Goal: Task Accomplishment & Management: Complete application form

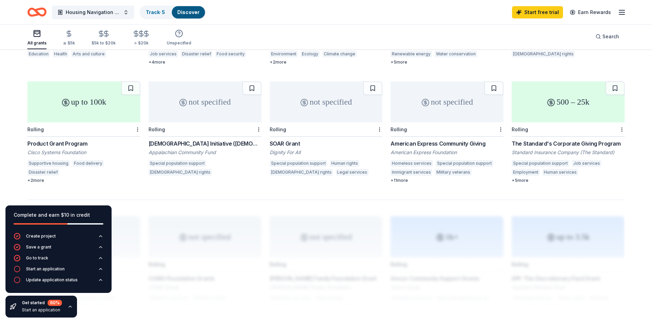
scroll to position [396, 0]
click at [119, 11] on span "Housing Navigation & Wholistic Partnership" at bounding box center [93, 12] width 55 height 8
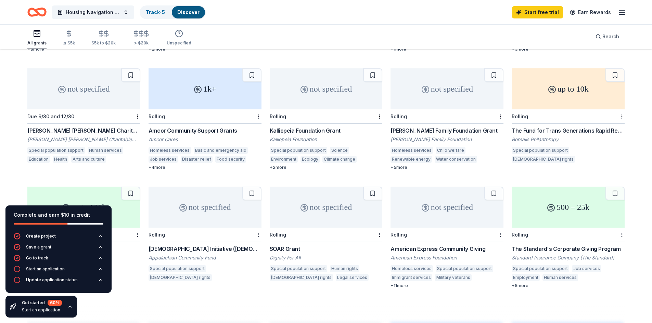
scroll to position [294, 0]
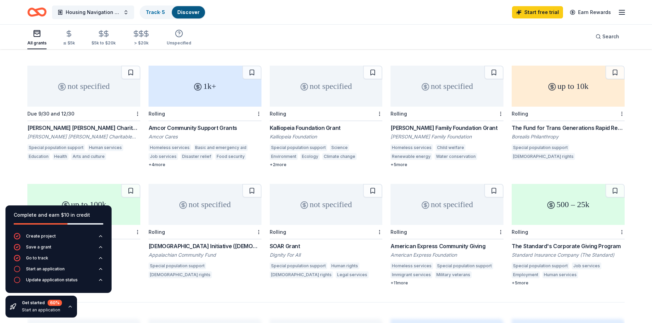
click at [445, 124] on div "Laird Norton Family Foundation Grant" at bounding box center [446, 128] width 113 height 8
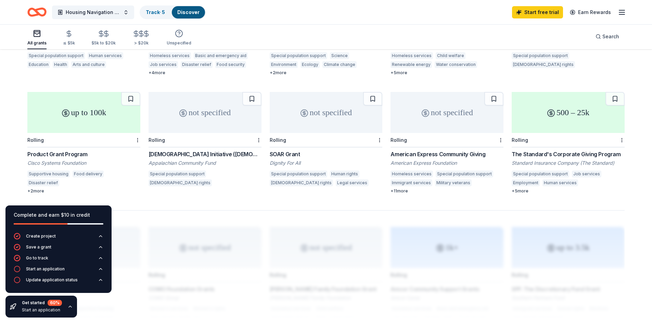
scroll to position [383, 0]
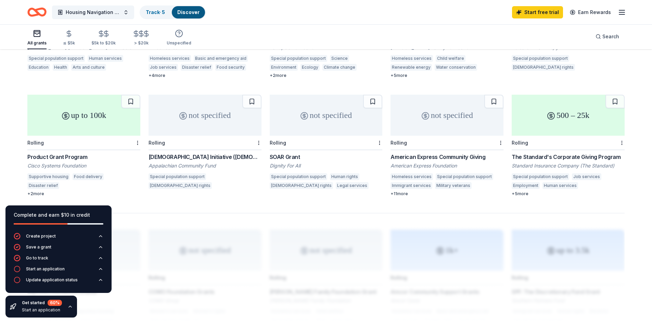
click at [420, 142] on div "not specified Rolling American Express Community Giving American Express Founda…" at bounding box center [446, 146] width 113 height 102
click at [159, 13] on link "Track · 5" at bounding box center [155, 12] width 19 height 6
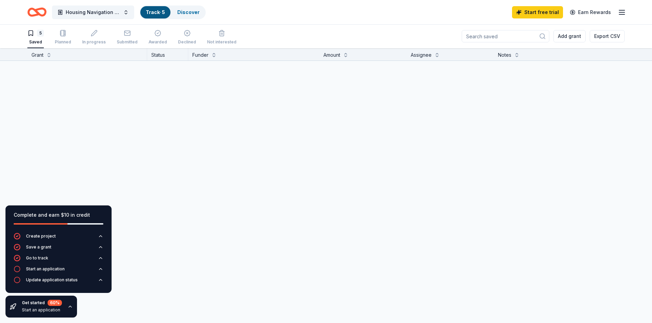
scroll to position [0, 0]
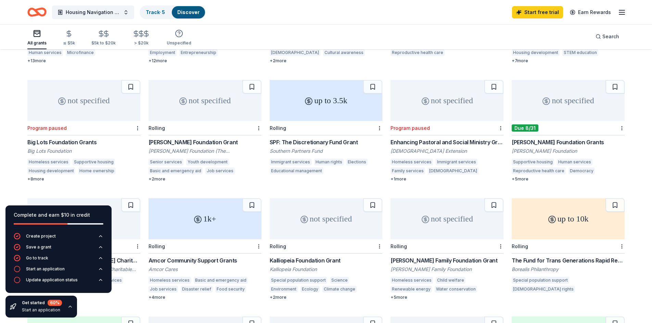
scroll to position [164, 0]
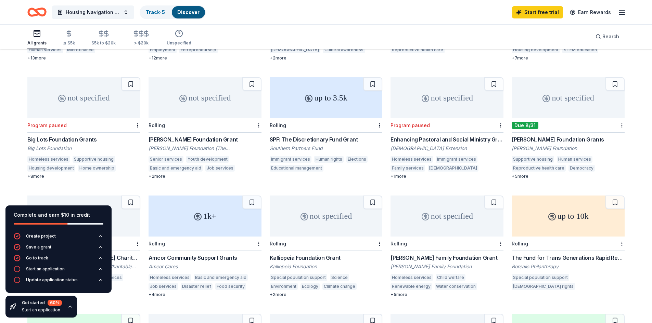
click at [546, 136] on div "[PERSON_NAME] Foundation Grants" at bounding box center [568, 140] width 113 height 8
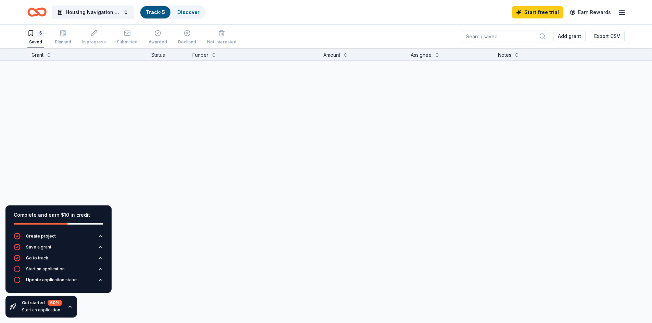
scroll to position [0, 0]
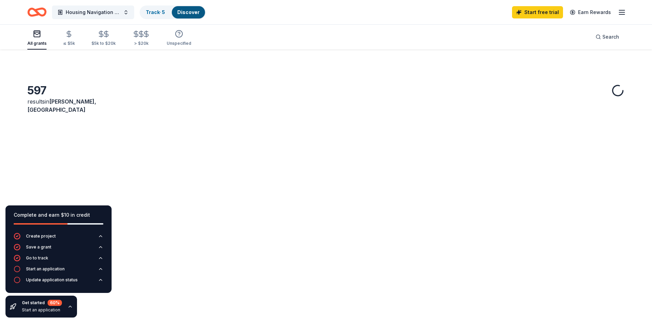
scroll to position [209, 0]
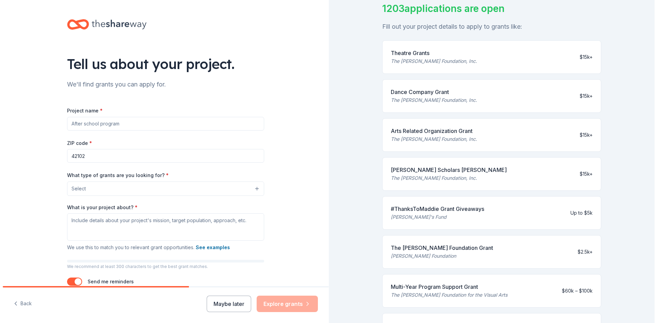
scroll to position [46, 0]
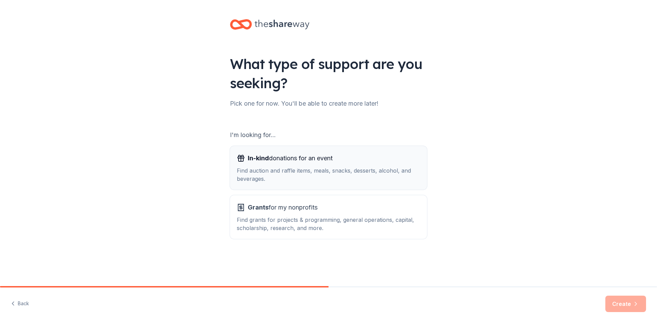
click at [291, 160] on span "In-kind donations for an event" at bounding box center [290, 158] width 85 height 11
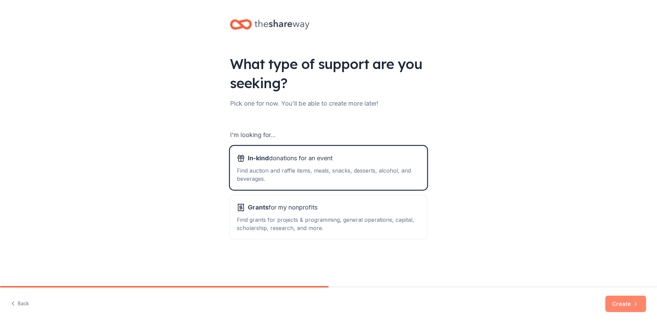
click at [629, 303] on button "Create" at bounding box center [625, 304] width 41 height 16
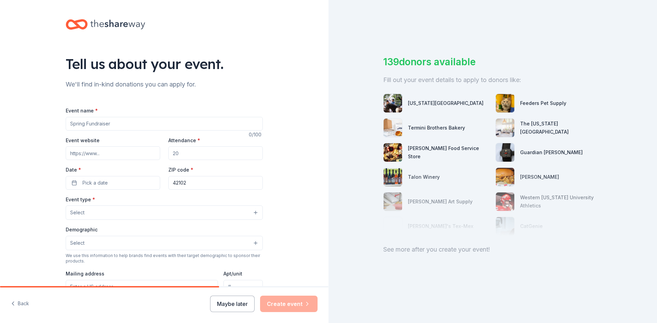
click at [89, 127] on input "Event name *" at bounding box center [164, 124] width 197 height 14
type input "Farm to Table Dinner"
type input "www.hotelincbg.com"
type input "125"
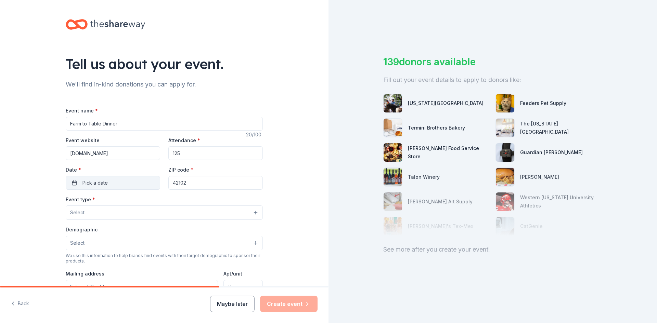
click at [112, 184] on button "Pick a date" at bounding box center [113, 183] width 94 height 14
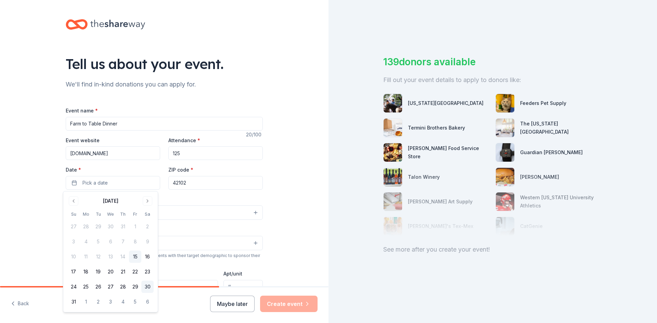
click at [147, 287] on button "30" at bounding box center [147, 287] width 12 height 12
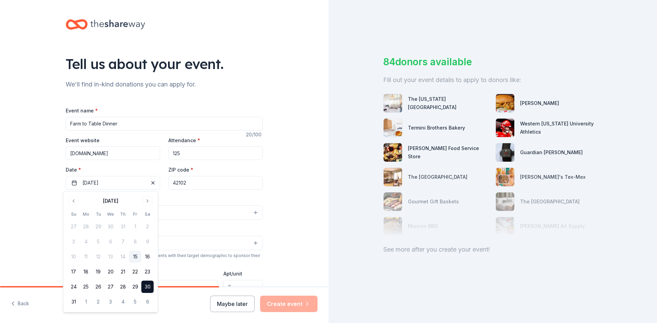
click at [197, 186] on input "42102" at bounding box center [215, 183] width 94 height 14
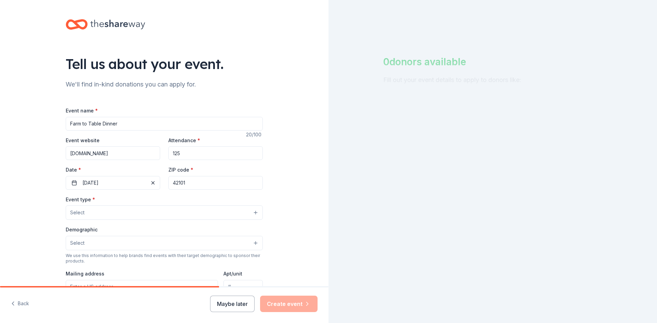
type input "42101"
click at [168, 209] on button "Select" at bounding box center [164, 213] width 197 height 14
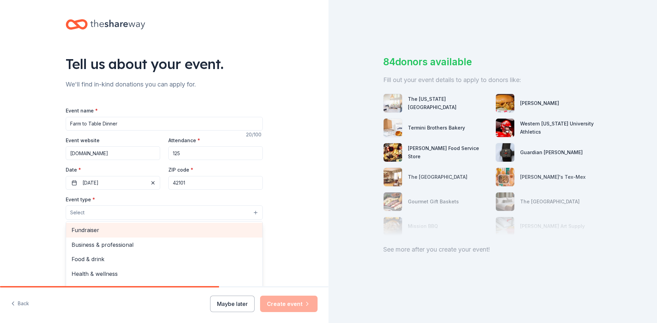
click at [169, 237] on div "Fundraiser" at bounding box center [164, 230] width 196 height 14
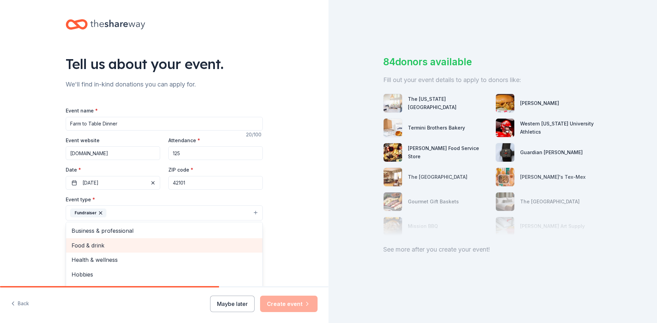
click at [155, 248] on span "Food & drink" at bounding box center [164, 245] width 185 height 9
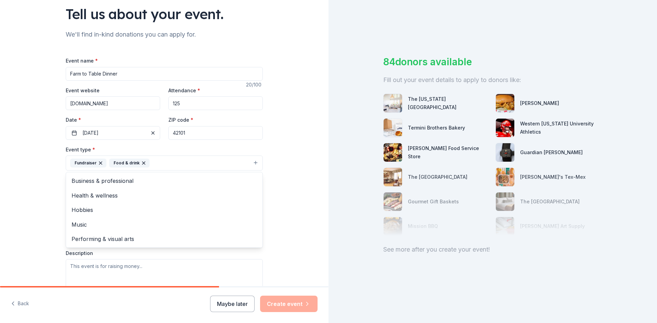
scroll to position [57, 0]
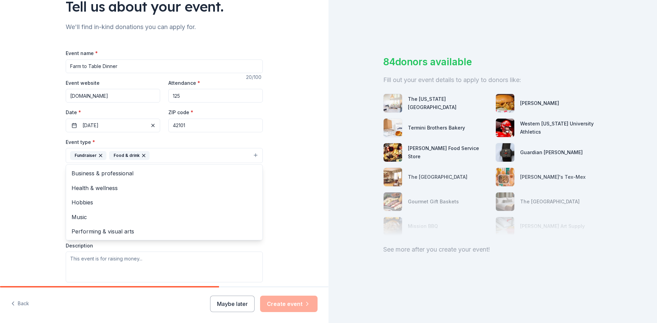
click at [274, 214] on div "Tell us about your event. We'll find in-kind donations you can apply for. Event…" at bounding box center [164, 171] width 329 height 456
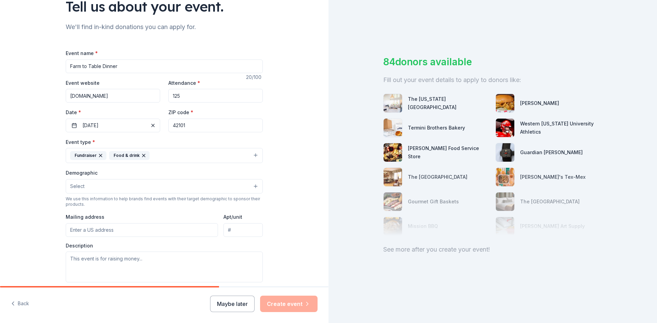
click at [176, 188] on button "Select" at bounding box center [164, 186] width 197 height 14
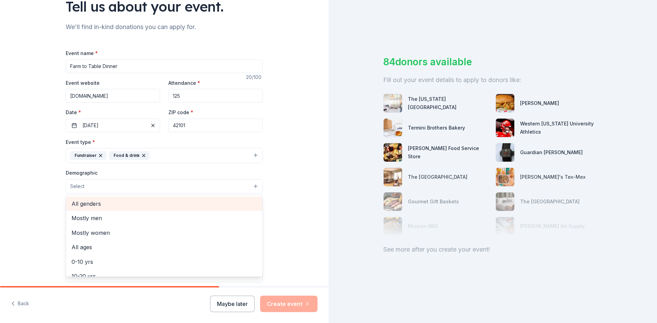
click at [181, 203] on span "All genders" at bounding box center [164, 203] width 185 height 9
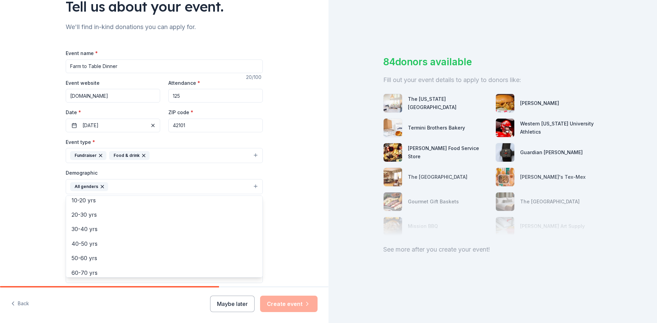
scroll to position [65, 0]
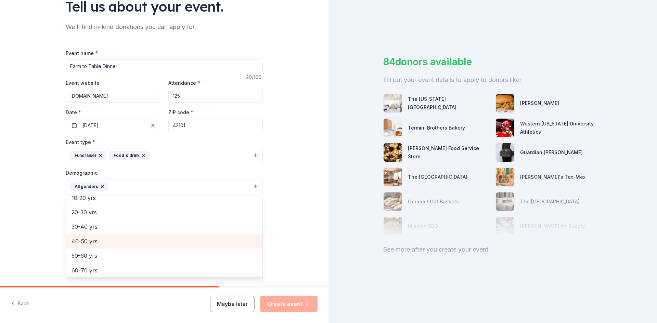
click at [117, 240] on span "40-50 yrs" at bounding box center [164, 241] width 185 height 9
click at [124, 242] on span "50-60 yrs" at bounding box center [164, 241] width 185 height 9
click at [124, 242] on span "60-70 yrs" at bounding box center [164, 241] width 185 height 9
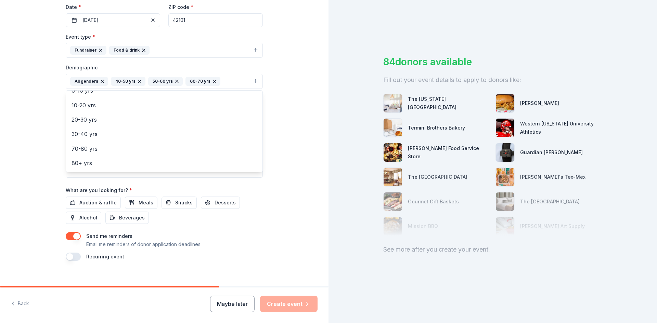
scroll to position [164, 0]
click at [106, 199] on div "Event name * Farm to Table Dinner 20 /100 Event website www.hotelincbg.com Atte…" at bounding box center [164, 101] width 197 height 318
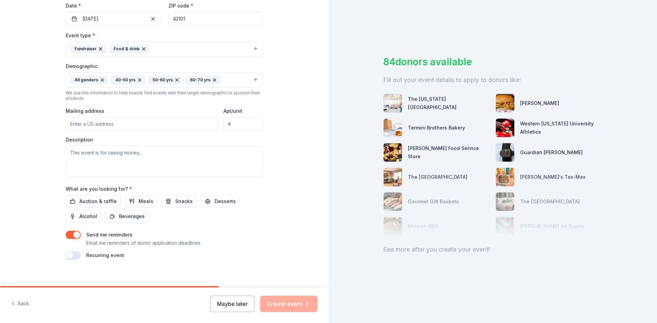
click at [106, 199] on span "Auction & raffle" at bounding box center [97, 201] width 37 height 8
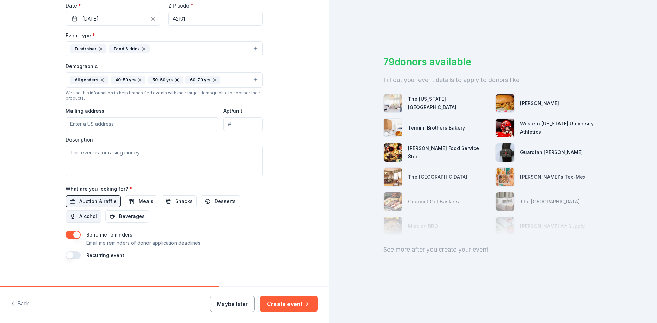
click at [85, 216] on span "Alcohol" at bounding box center [88, 217] width 18 height 8
click at [108, 126] on input "Mailing address" at bounding box center [142, 124] width 152 height 14
click at [146, 156] on textarea at bounding box center [164, 161] width 197 height 31
type input "1005 Boatlanding Road, Bowling Green, KY, 42101"
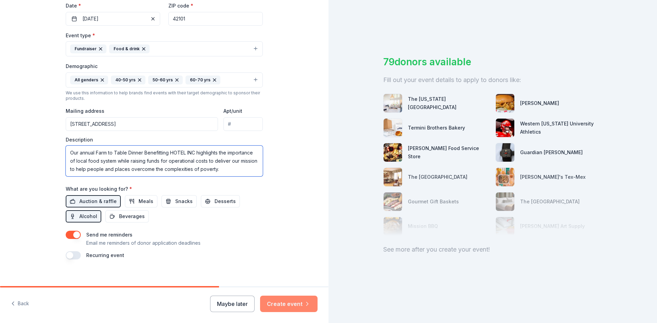
type textarea "Our annual Farm to Table Dinner Benefitting HOTEL INC highlights the importance…"
click at [283, 301] on button "Create event" at bounding box center [288, 304] width 57 height 16
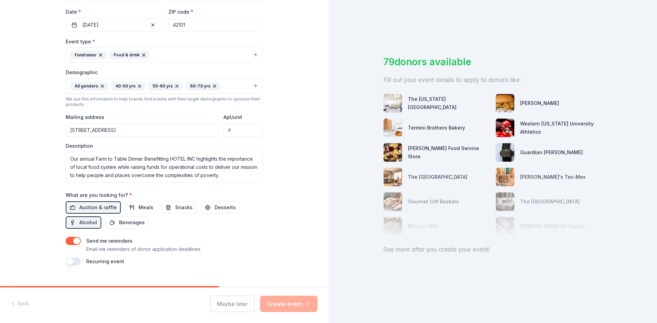
scroll to position [170, 0]
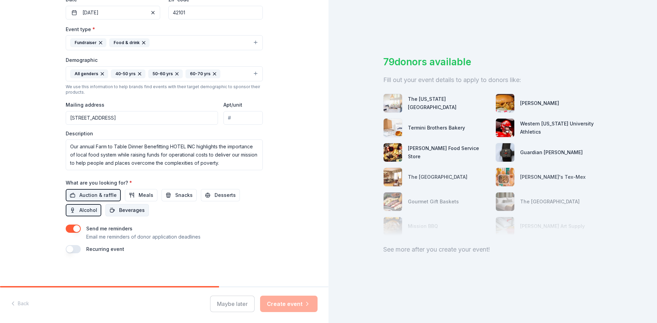
click at [127, 210] on span "Beverages" at bounding box center [132, 210] width 26 height 8
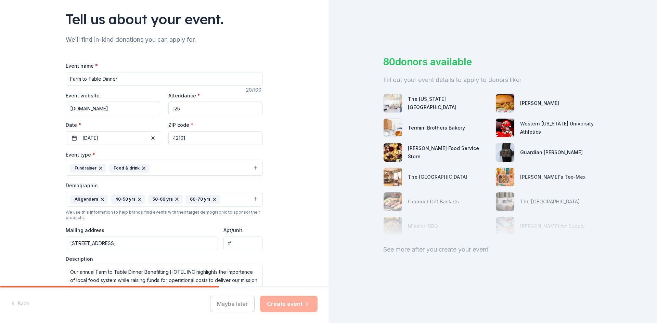
scroll to position [41, 0]
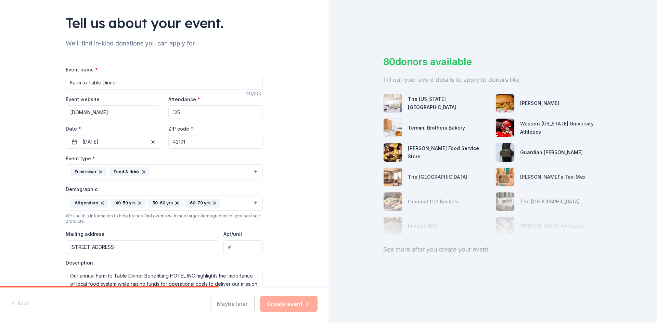
click at [136, 81] on input "Farm to Table Dinner" at bounding box center [164, 83] width 197 height 14
type input "Farm to Table Dinner Benefitting HOTEL INC"
click at [67, 113] on input "www.hotelincbg.com" at bounding box center [113, 112] width 94 height 14
type input "https://www.hotelincbg.com"
click at [228, 114] on input "125" at bounding box center [215, 112] width 94 height 14
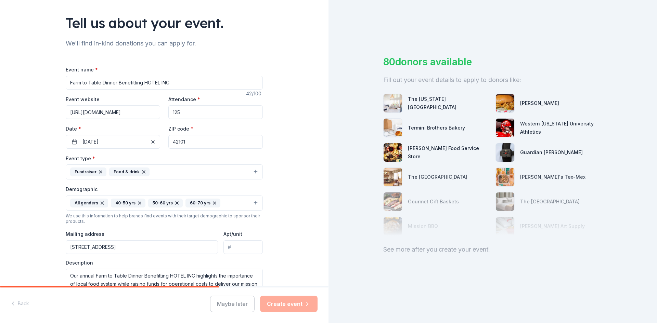
click at [220, 142] on input "42101" at bounding box center [215, 142] width 94 height 14
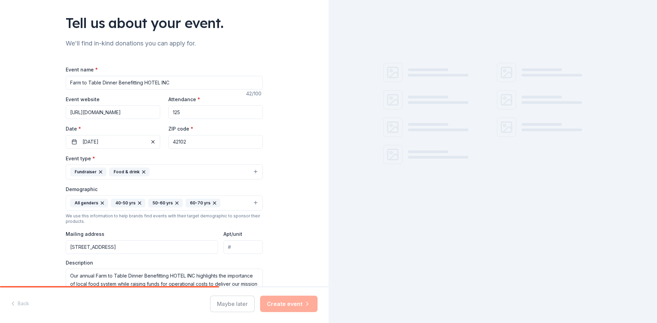
type input "42102"
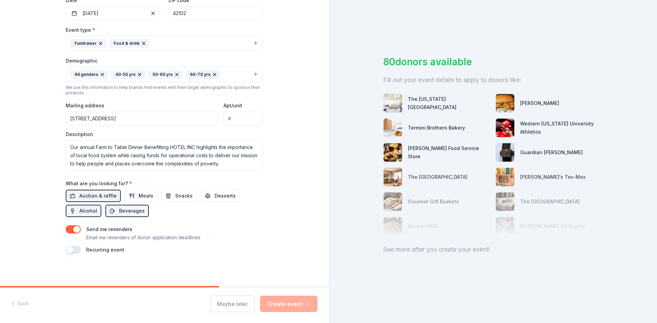
scroll to position [170, 0]
drag, startPoint x: 69, startPoint y: 250, endPoint x: 76, endPoint y: 250, distance: 7.5
click at [76, 250] on button "button" at bounding box center [73, 249] width 15 height 8
click at [127, 14] on button "08/30/2025" at bounding box center [113, 13] width 94 height 14
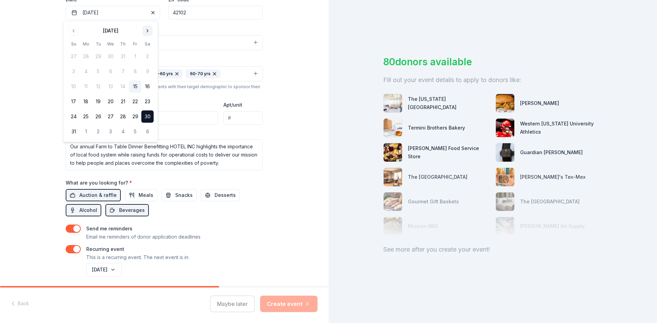
click at [147, 33] on button "Go to next month" at bounding box center [148, 31] width 10 height 10
click at [137, 101] on button "24" at bounding box center [135, 101] width 12 height 12
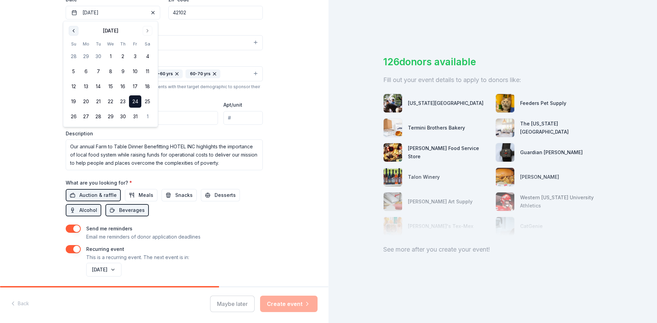
click at [75, 30] on button "Go to previous month" at bounding box center [74, 31] width 10 height 10
click at [148, 118] on button "30" at bounding box center [147, 117] width 12 height 12
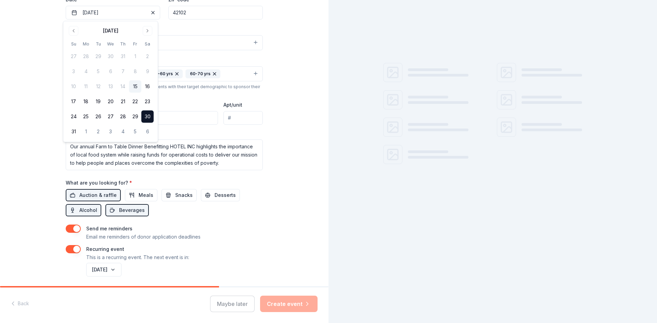
click at [309, 150] on div "Tell us about your event. We'll find in-kind donations you can apply for. Event…" at bounding box center [164, 70] width 329 height 481
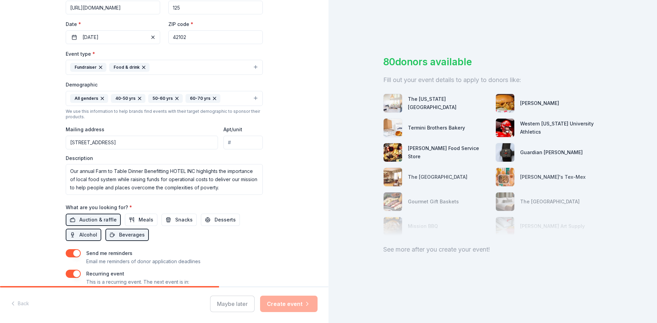
scroll to position [151, 0]
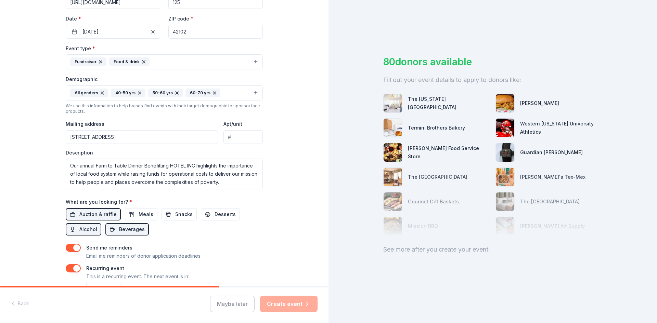
click at [254, 61] on button "Fundraiser Food & drink" at bounding box center [164, 61] width 197 height 15
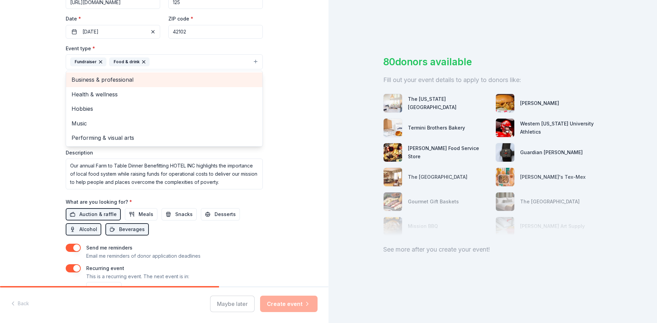
click at [245, 84] on span "Business & professional" at bounding box center [164, 79] width 185 height 9
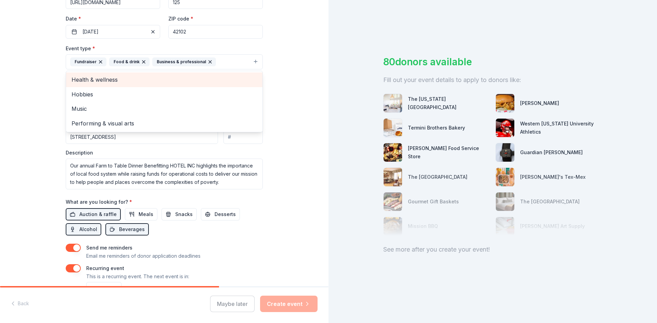
click at [235, 82] on span "Health & wellness" at bounding box center [164, 79] width 185 height 9
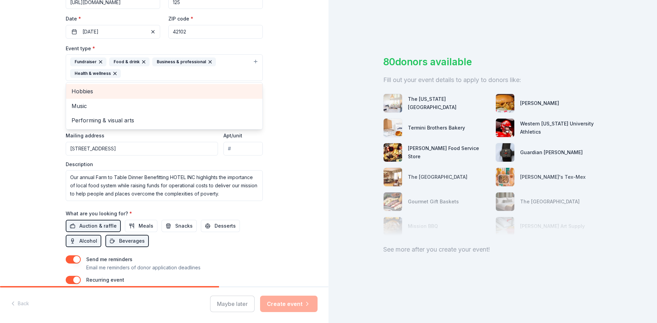
click at [291, 117] on div "Tell us about your event. We'll find in-kind donations you can apply for. Event…" at bounding box center [164, 95] width 329 height 493
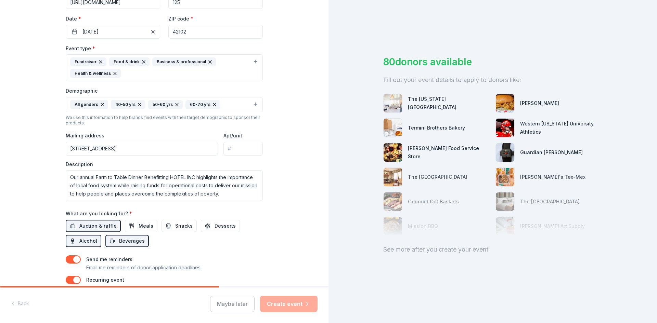
click at [210, 34] on input "42102" at bounding box center [215, 32] width 94 height 14
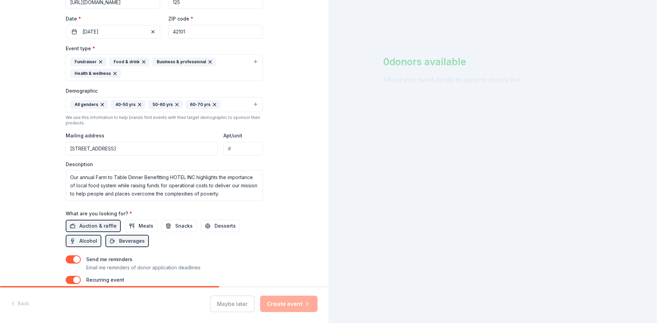
type input "42101"
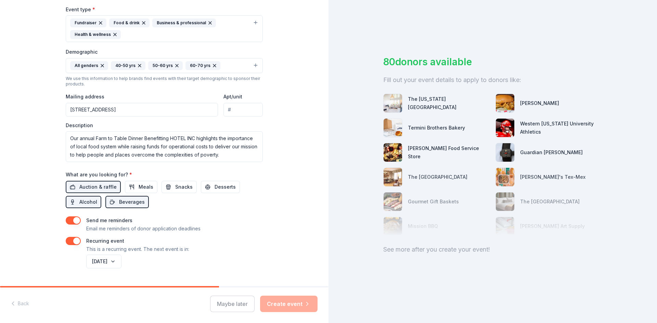
scroll to position [207, 0]
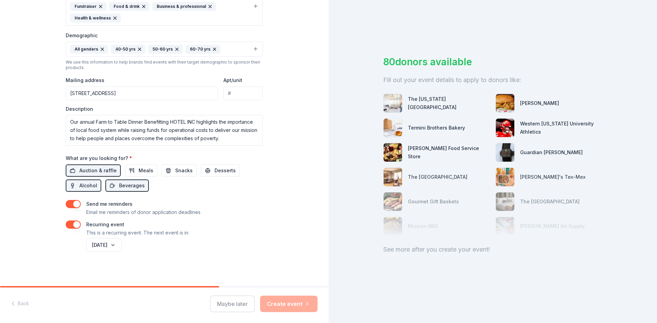
drag, startPoint x: 76, startPoint y: 225, endPoint x: 68, endPoint y: 225, distance: 7.5
click at [68, 225] on button "button" at bounding box center [73, 225] width 15 height 8
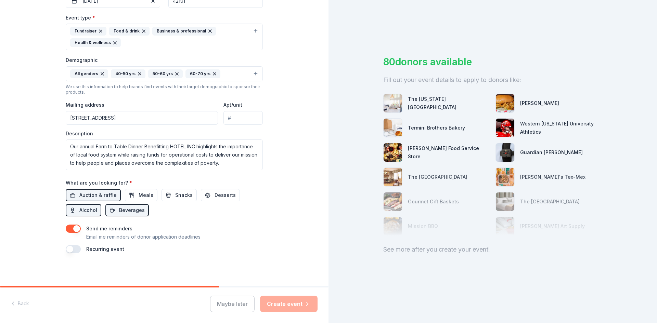
scroll to position [182, 0]
drag, startPoint x: 75, startPoint y: 229, endPoint x: 65, endPoint y: 230, distance: 10.0
click at [66, 230] on button "button" at bounding box center [73, 229] width 15 height 8
drag, startPoint x: 65, startPoint y: 230, endPoint x: 76, endPoint y: 230, distance: 11.0
click at [76, 230] on button "button" at bounding box center [73, 229] width 15 height 8
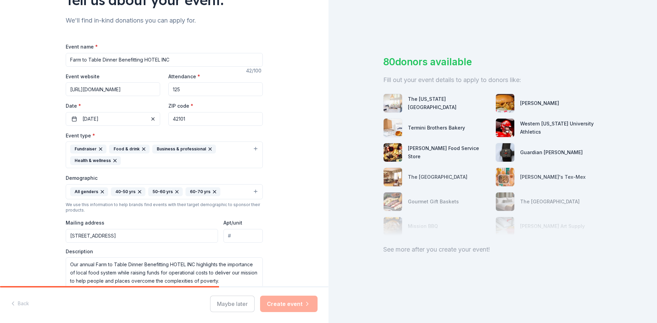
scroll to position [0, 0]
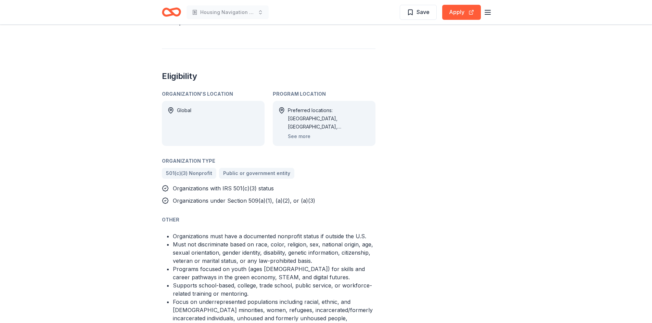
scroll to position [361, 0]
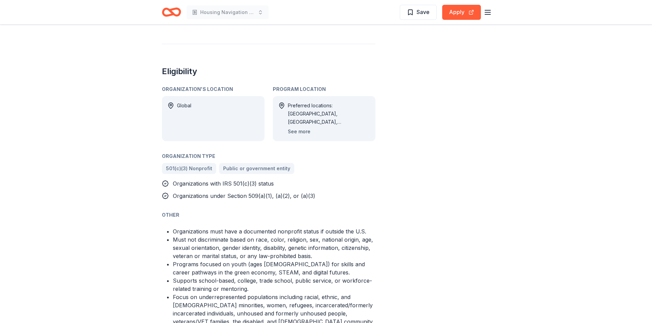
click at [306, 131] on button "See more" at bounding box center [299, 132] width 23 height 8
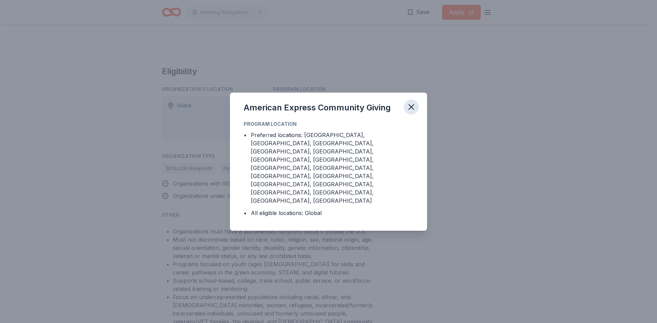
click at [408, 112] on icon "button" at bounding box center [412, 107] width 10 height 10
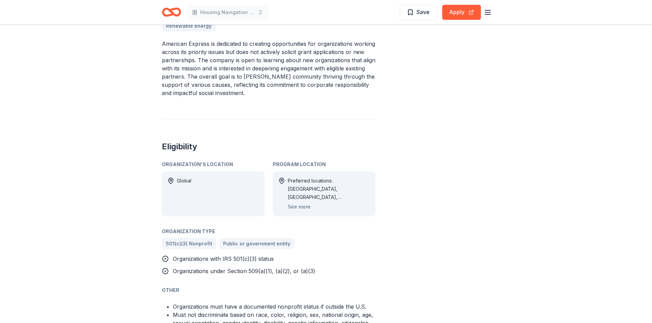
scroll to position [192, 0]
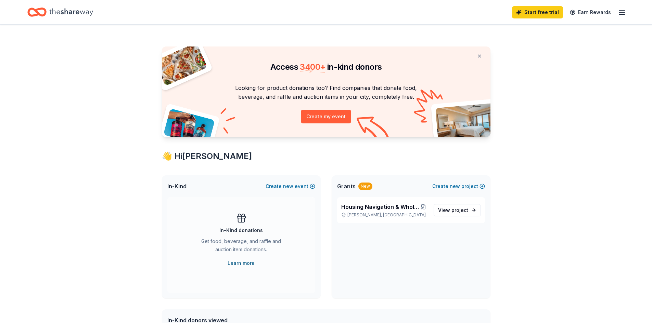
click at [245, 262] on link "Learn more" at bounding box center [241, 263] width 27 height 8
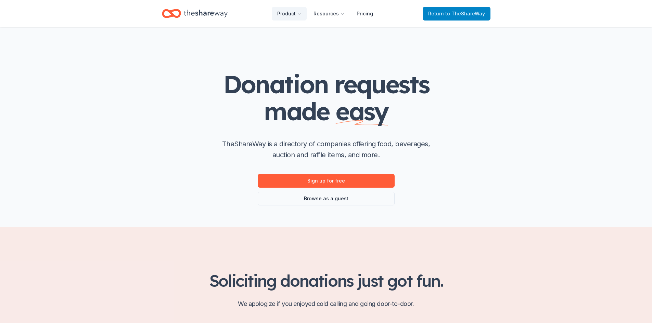
click at [448, 15] on span "to TheShareWay" at bounding box center [465, 14] width 40 height 6
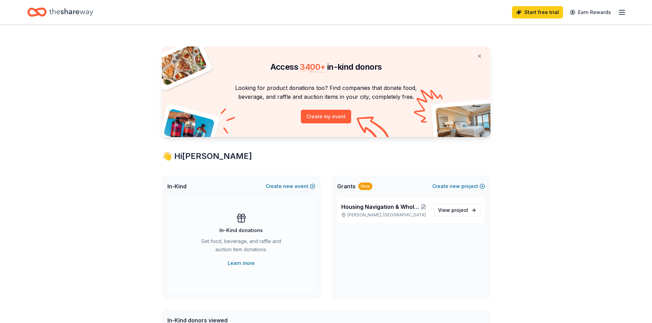
drag, startPoint x: 448, startPoint y: 15, endPoint x: 596, endPoint y: 179, distance: 220.8
click at [596, 179] on div "Access 3400 + in-kind donors Looking for product donations too? Find companies …" at bounding box center [326, 316] width 652 height 582
click at [326, 115] on button "Create my event" at bounding box center [326, 117] width 50 height 14
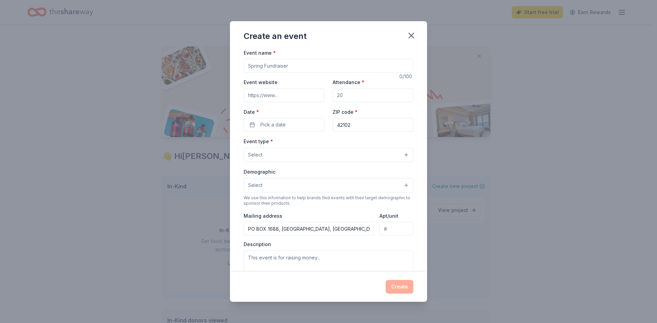
click at [293, 68] on input "Event name *" at bounding box center [329, 66] width 170 height 14
type input "Farm to Table Dinner"
type input "www.hotelincbg.com"
click at [346, 95] on input "Attendance *" at bounding box center [373, 96] width 81 height 14
type input "125"
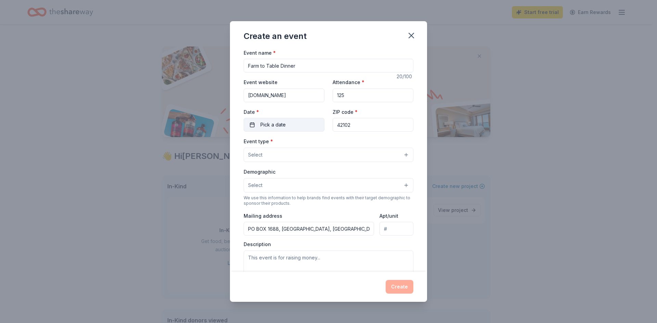
click at [308, 126] on button "Pick a date" at bounding box center [284, 125] width 81 height 14
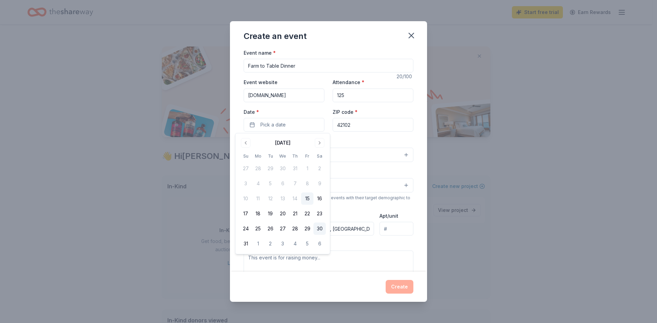
click at [320, 227] on button "30" at bounding box center [319, 229] width 12 height 12
click at [357, 140] on div "Event type * Select" at bounding box center [329, 149] width 170 height 25
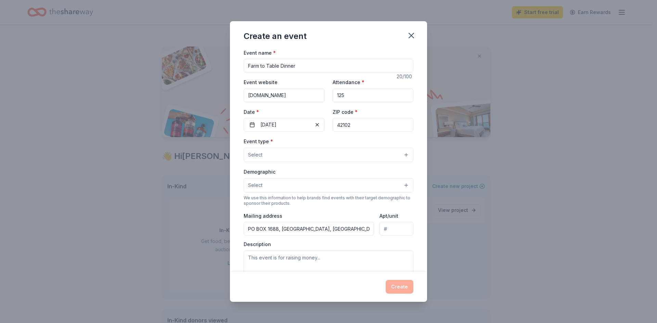
click at [358, 123] on input "42102" at bounding box center [373, 125] width 81 height 14
type input "42101"
click at [351, 155] on button "Select" at bounding box center [329, 155] width 170 height 14
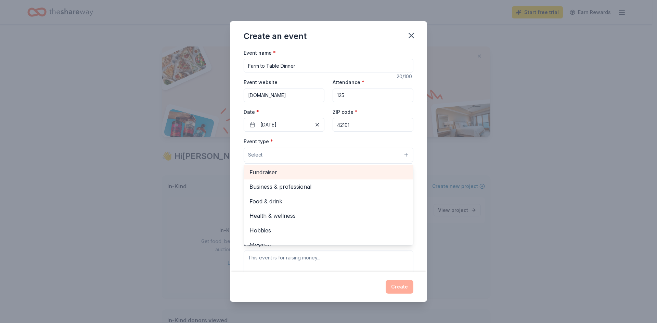
click at [349, 173] on span "Fundraiser" at bounding box center [328, 172] width 158 height 9
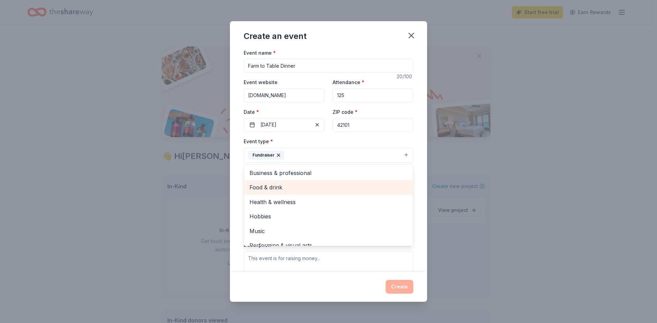
click at [326, 190] on span "Food & drink" at bounding box center [328, 187] width 158 height 9
click at [326, 191] on span "Health & wellness" at bounding box center [328, 187] width 158 height 9
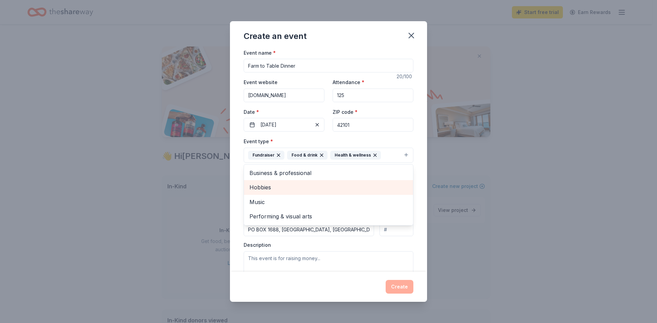
click at [326, 191] on span "Hobbies" at bounding box center [328, 187] width 158 height 9
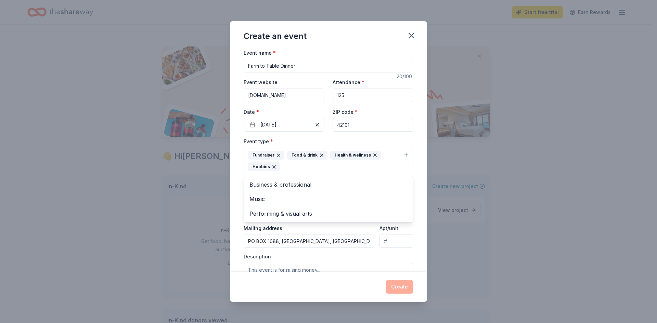
click at [420, 180] on div "Event name * Farm to Table Dinner 20 /100 Event website www.hotelincbg.com Atte…" at bounding box center [328, 161] width 197 height 224
click at [306, 199] on button "Select" at bounding box center [329, 198] width 170 height 14
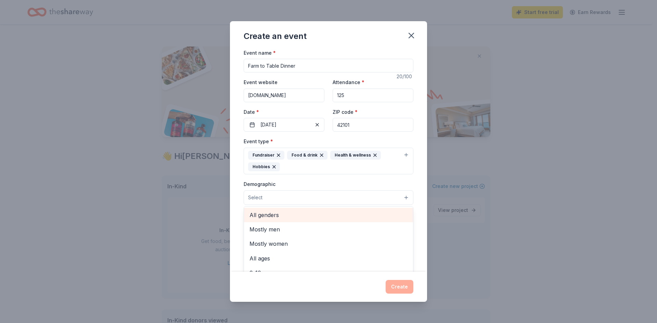
click at [304, 216] on span "All genders" at bounding box center [328, 215] width 158 height 9
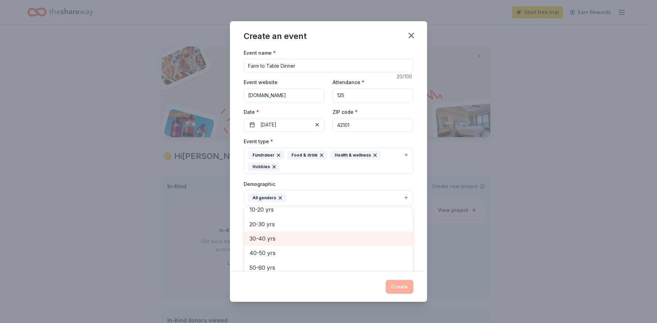
click at [376, 241] on span "30-40 yrs" at bounding box center [328, 238] width 158 height 9
click at [339, 242] on span "40-50 yrs" at bounding box center [328, 238] width 158 height 9
click at [336, 239] on span "50-60 yrs" at bounding box center [328, 238] width 158 height 9
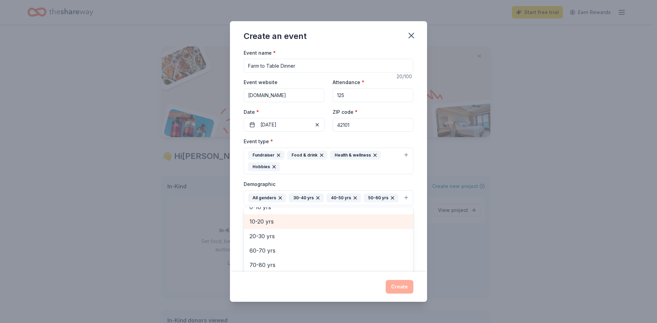
click at [336, 229] on div "10-20 yrs" at bounding box center [328, 222] width 169 height 14
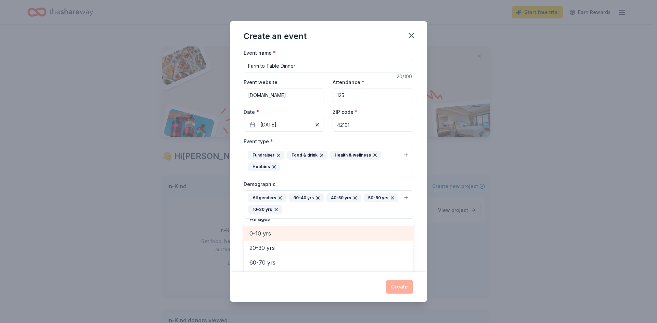
scroll to position [37, 0]
click at [279, 211] on icon "button" at bounding box center [275, 209] width 5 height 5
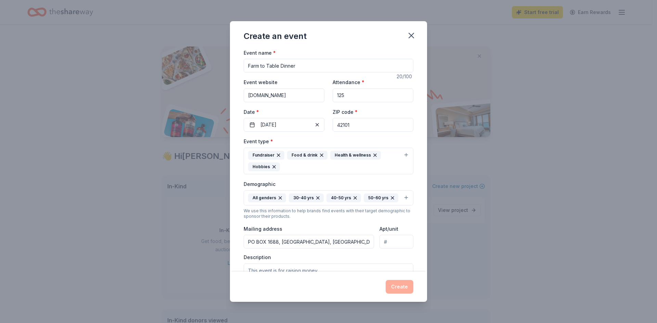
click at [322, 203] on div "All genders 30-40 yrs 40-50 yrs 50-60 yrs" at bounding box center [323, 198] width 150 height 9
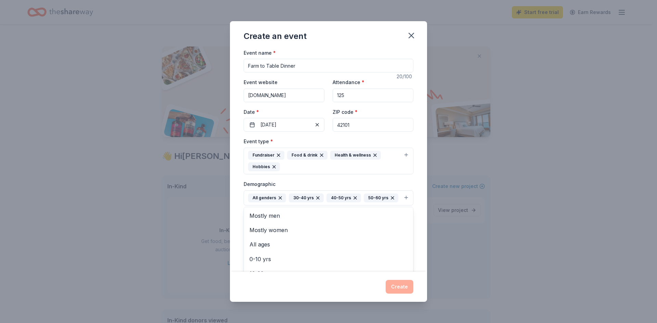
scroll to position [52, 0]
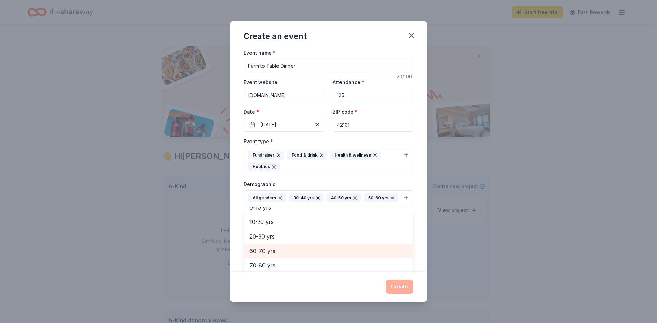
click at [355, 256] on span "60-70 yrs" at bounding box center [328, 251] width 158 height 9
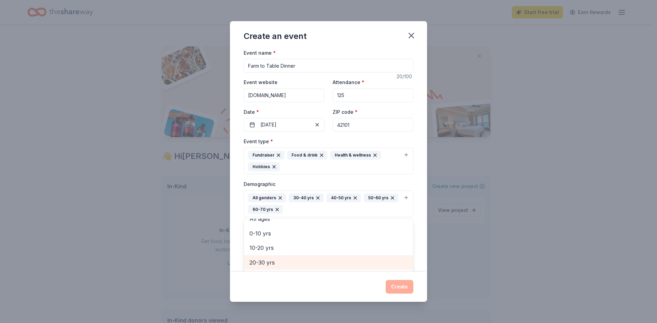
scroll to position [37, 0]
click at [419, 205] on div "Event name * Farm to Table Dinner 20 /100 Event website www.hotelincbg.com Atte…" at bounding box center [328, 161] width 197 height 224
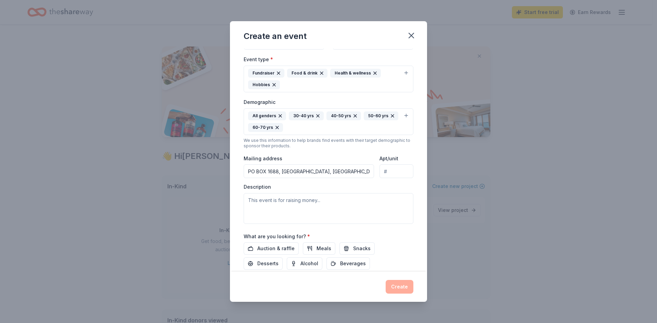
scroll to position [96, 0]
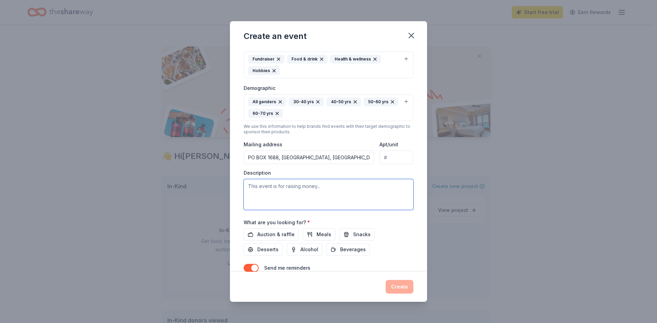
click at [262, 187] on textarea at bounding box center [329, 194] width 170 height 31
type textarea "O"
type textarea "r"
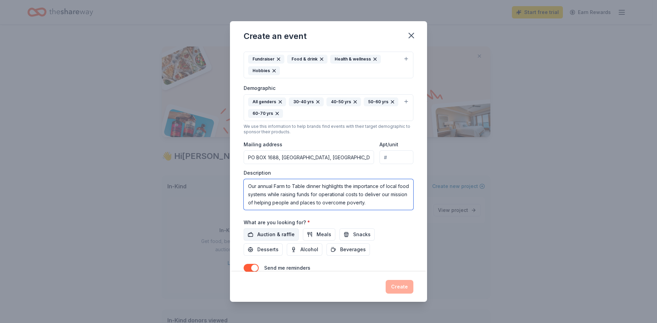
type textarea "Our annual Farm to Table dinner highlights the importance of local food systems…"
click at [277, 231] on span "Auction & raffle" at bounding box center [275, 235] width 37 height 8
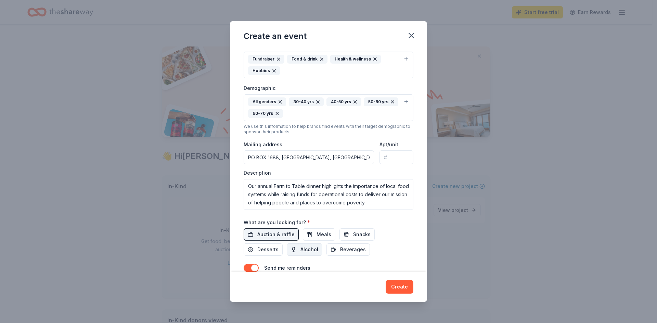
click at [312, 251] on span "Alcohol" at bounding box center [309, 250] width 18 height 8
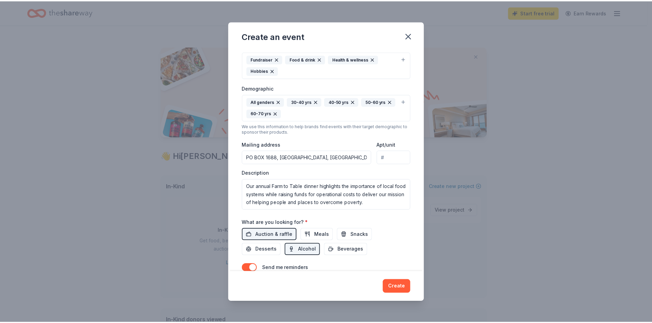
scroll to position [128, 0]
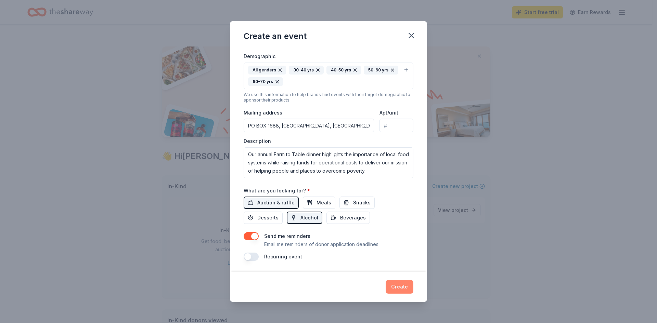
click at [401, 287] on button "Create" at bounding box center [400, 287] width 28 height 14
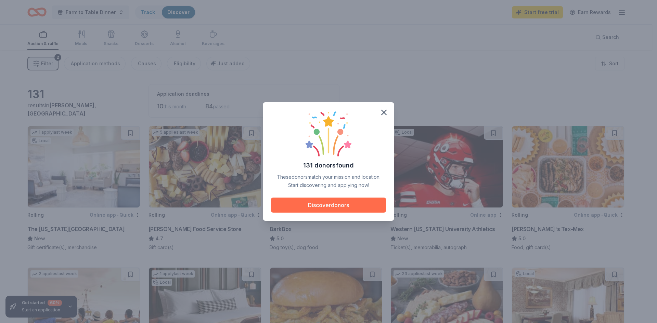
click at [324, 207] on button "Discover donors" at bounding box center [328, 205] width 115 height 15
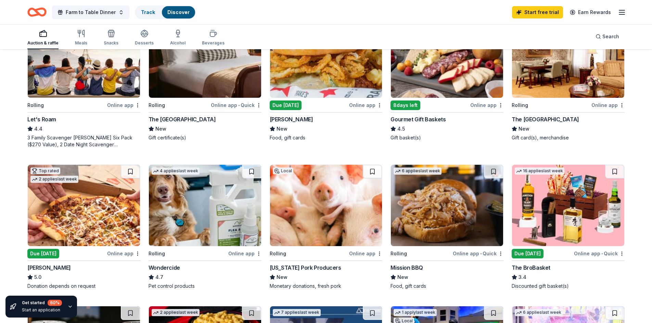
scroll to position [250, 0]
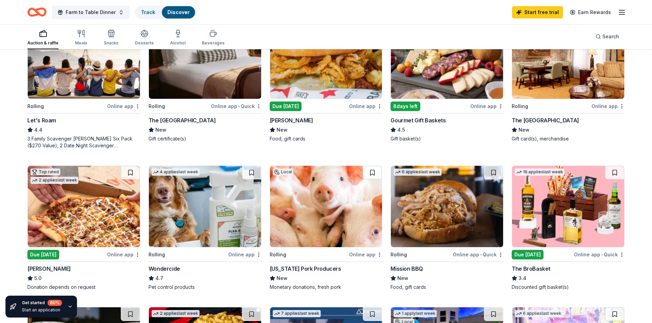
click at [540, 255] on div "Due tomorrow" at bounding box center [528, 255] width 32 height 10
click at [52, 254] on div "Due tomorrow" at bounding box center [43, 255] width 32 height 10
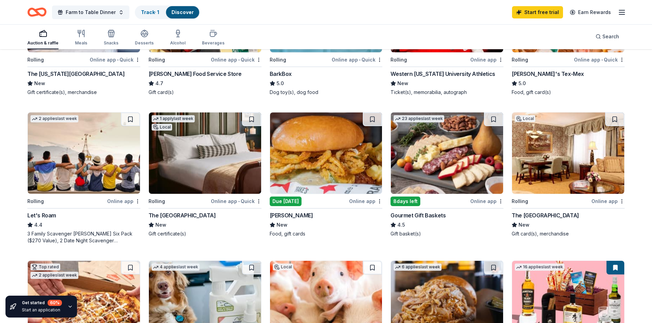
scroll to position [138, 0]
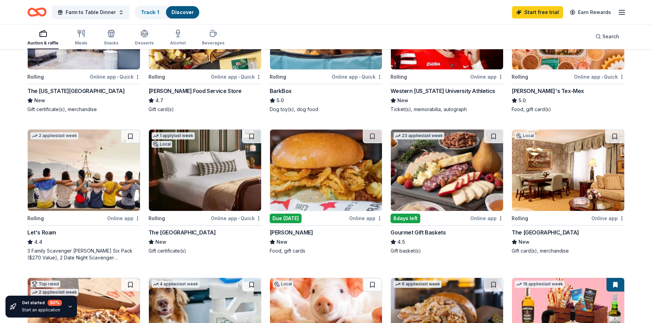
click at [325, 186] on img at bounding box center [326, 170] width 112 height 81
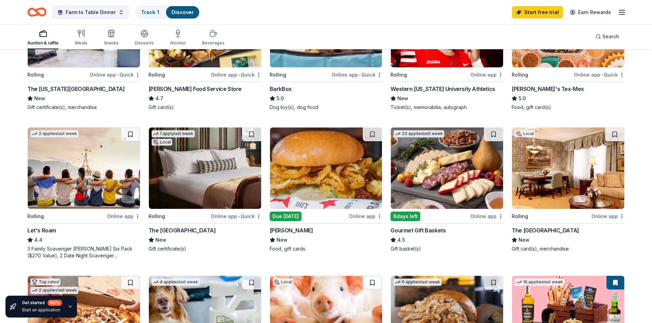
scroll to position [152, 0]
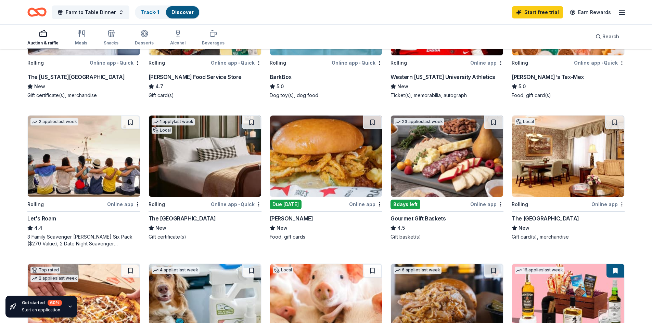
click at [449, 174] on img at bounding box center [447, 156] width 112 height 81
click at [558, 159] on img at bounding box center [568, 156] width 112 height 81
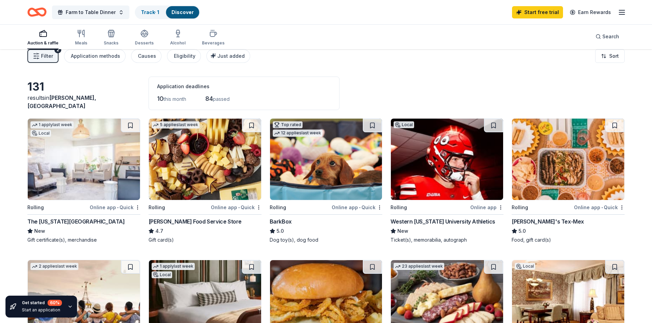
scroll to position [4, 0]
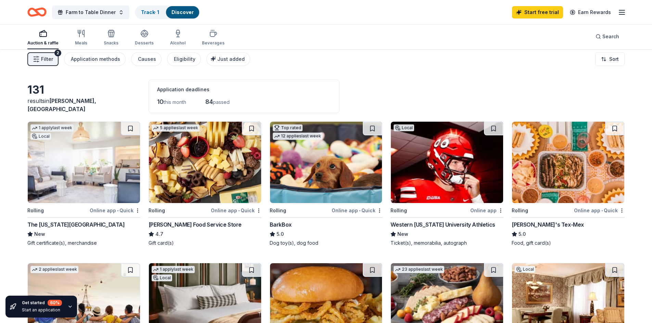
click at [207, 157] on img at bounding box center [205, 162] width 112 height 81
click at [199, 177] on img at bounding box center [205, 162] width 112 height 81
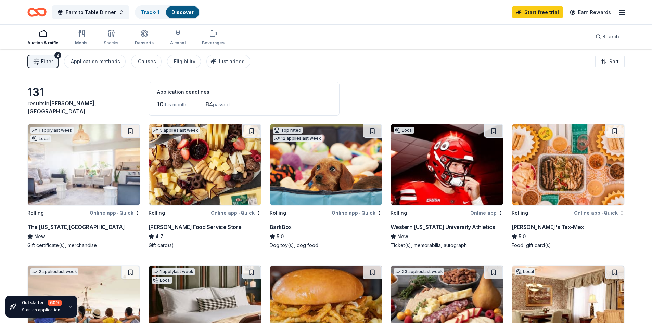
scroll to position [0, 0]
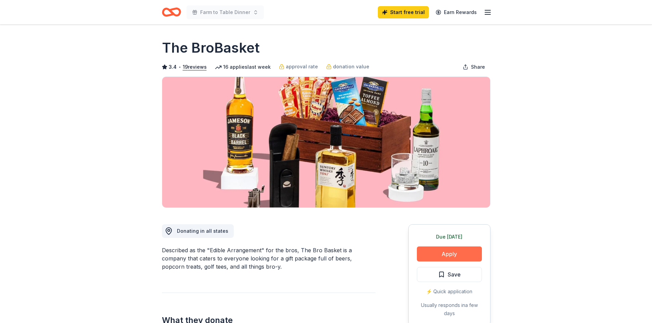
click at [443, 253] on button "Apply" at bounding box center [449, 254] width 65 height 15
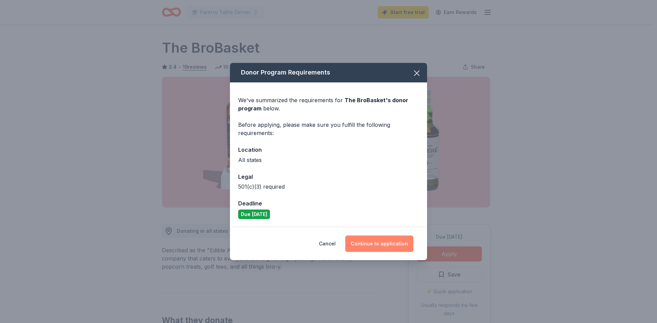
click at [397, 242] on button "Continue to application" at bounding box center [379, 244] width 68 height 16
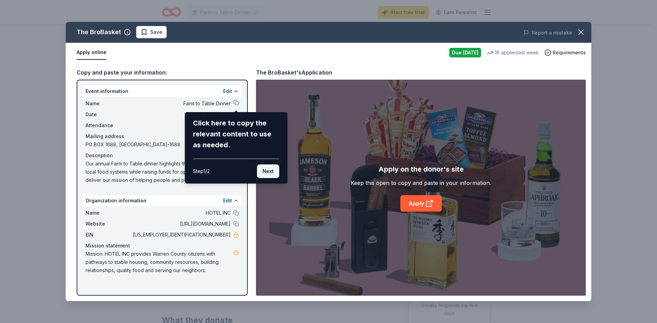
click at [267, 176] on button "Next" at bounding box center [268, 172] width 22 height 14
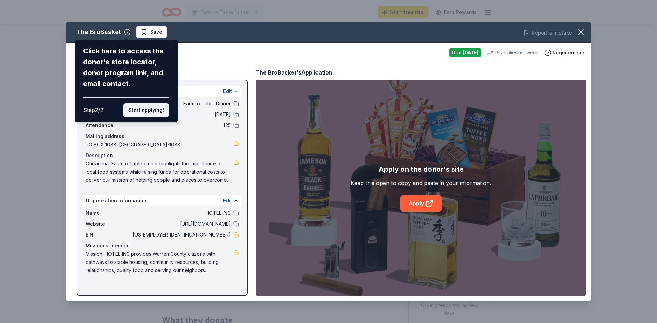
click at [149, 110] on button "Start applying!" at bounding box center [146, 110] width 47 height 14
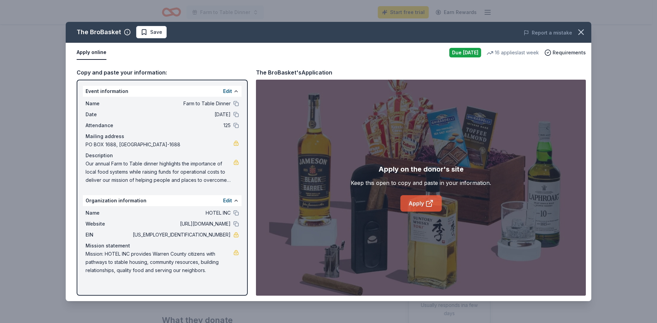
click at [417, 203] on link "Apply" at bounding box center [420, 203] width 41 height 16
drag, startPoint x: 206, startPoint y: 234, endPoint x: 221, endPoint y: 234, distance: 15.1
click at [221, 234] on span "[US_EMPLOYER_IDENTIFICATION_NUMBER]" at bounding box center [180, 235] width 99 height 8
click at [153, 31] on span "Save" at bounding box center [156, 32] width 12 height 8
drag, startPoint x: 87, startPoint y: 162, endPoint x: 222, endPoint y: 185, distance: 136.7
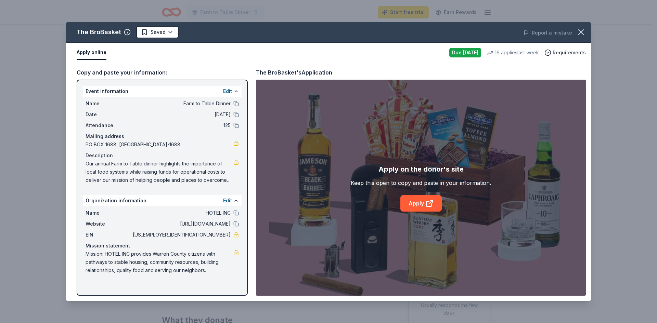
click at [222, 185] on div "Name Farm to Table Dinner Date [DATE] Attendance 125 Mailing address [STREET_AD…" at bounding box center [162, 142] width 159 height 90
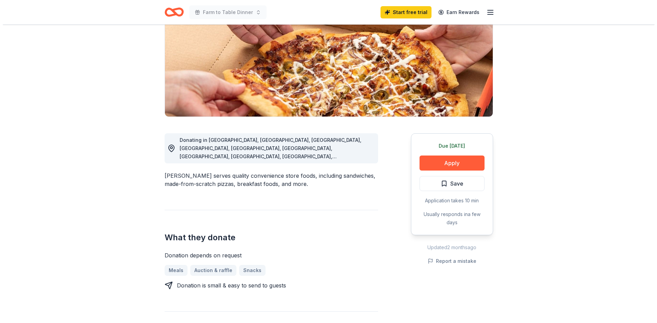
scroll to position [88, 0]
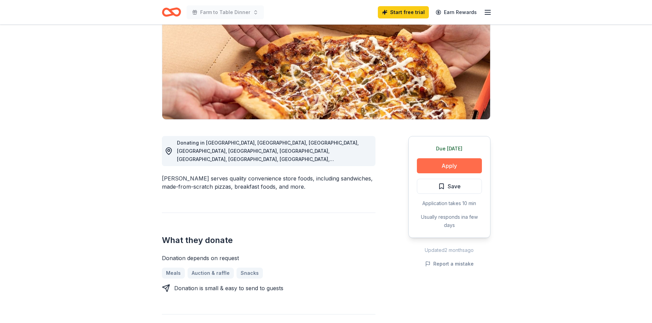
click at [459, 165] on button "Apply" at bounding box center [449, 165] width 65 height 15
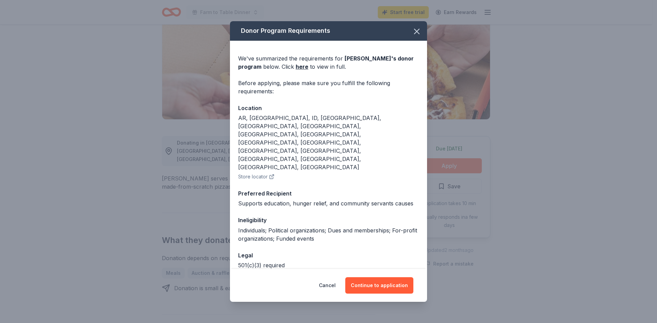
click at [459, 165] on div "Donor Program Requirements We've summarized the requirements for [PERSON_NAME] …" at bounding box center [328, 161] width 657 height 323
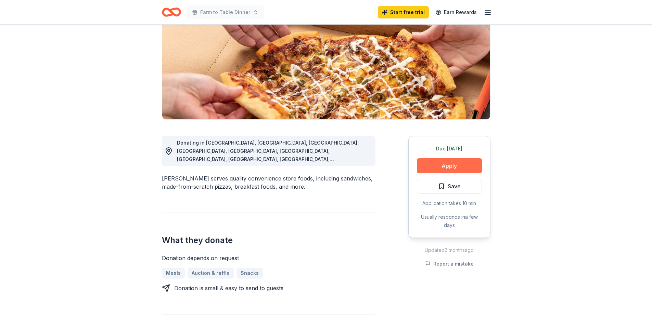
click at [459, 165] on button "Apply" at bounding box center [449, 165] width 65 height 15
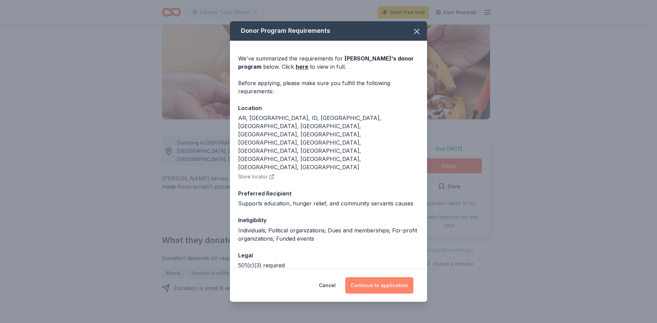
click at [390, 279] on button "Continue to application" at bounding box center [379, 286] width 68 height 16
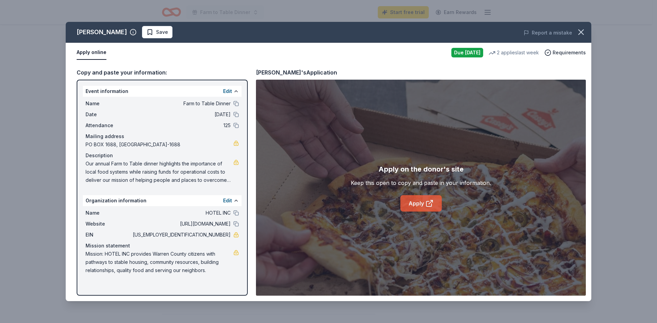
click at [415, 206] on link "Apply" at bounding box center [420, 203] width 41 height 16
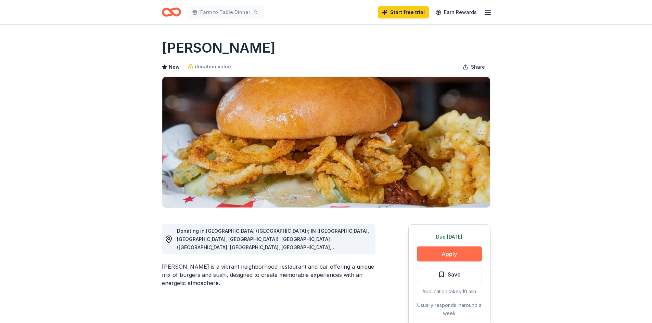
click at [453, 254] on button "Apply" at bounding box center [449, 254] width 65 height 15
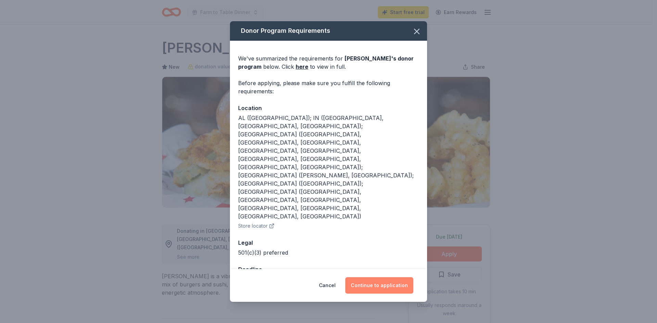
click at [388, 278] on button "Continue to application" at bounding box center [379, 286] width 68 height 16
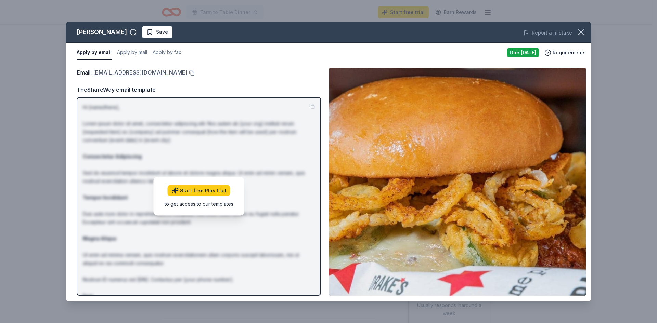
click at [116, 72] on link "[EMAIL_ADDRESS][DOMAIN_NAME]" at bounding box center [140, 72] width 94 height 9
click at [175, 52] on button "Apply by fax" at bounding box center [167, 53] width 29 height 14
click at [566, 51] on span "Requirements" at bounding box center [569, 53] width 33 height 8
click at [101, 50] on button "Apply by email" at bounding box center [93, 53] width 33 height 14
click at [131, 73] on link "katyt@bhglex.com" at bounding box center [140, 72] width 94 height 9
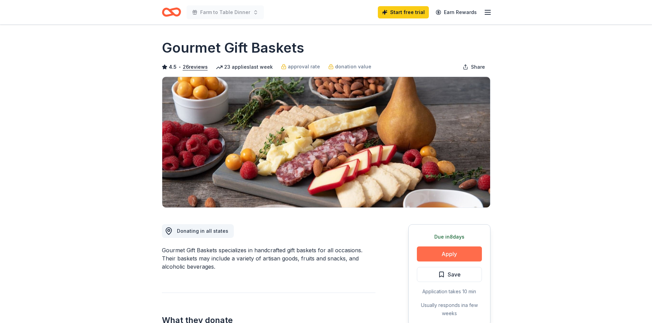
click at [447, 251] on button "Apply" at bounding box center [449, 254] width 65 height 15
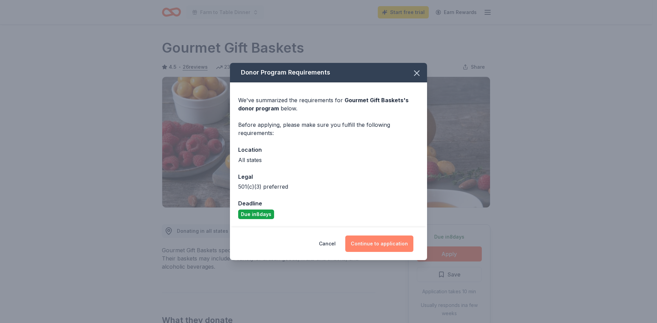
click at [395, 244] on button "Continue to application" at bounding box center [379, 244] width 68 height 16
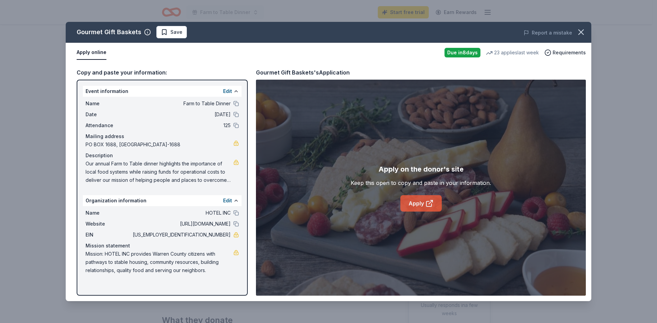
click at [417, 204] on link "Apply" at bounding box center [420, 203] width 41 height 16
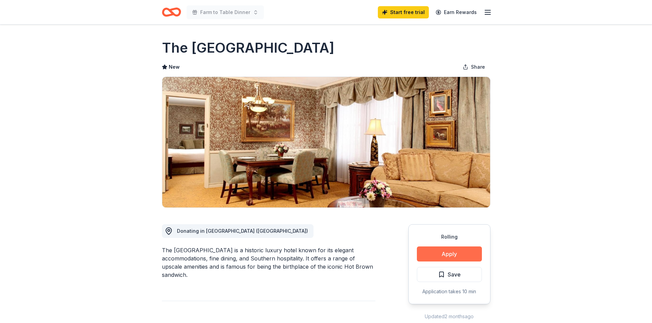
click at [456, 254] on button "Apply" at bounding box center [449, 254] width 65 height 15
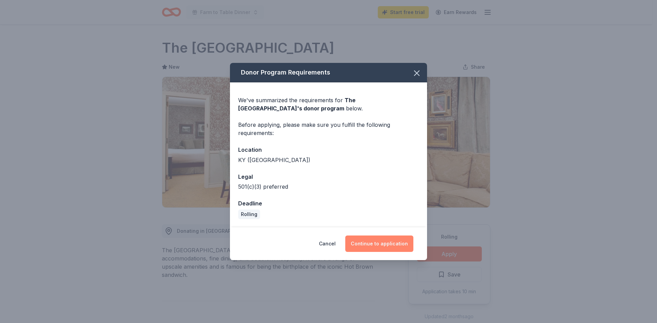
click at [396, 242] on button "Continue to application" at bounding box center [379, 244] width 68 height 16
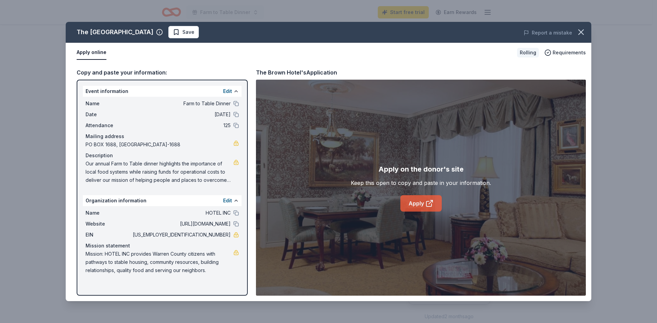
click at [419, 203] on link "Apply" at bounding box center [420, 203] width 41 height 16
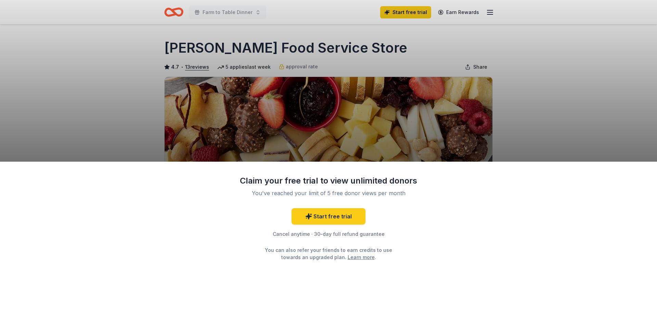
click at [563, 101] on div "Claim your free trial to view unlimited donors You've reached your limit of 5 f…" at bounding box center [328, 161] width 657 height 323
